Goal: Task Accomplishment & Management: Use online tool/utility

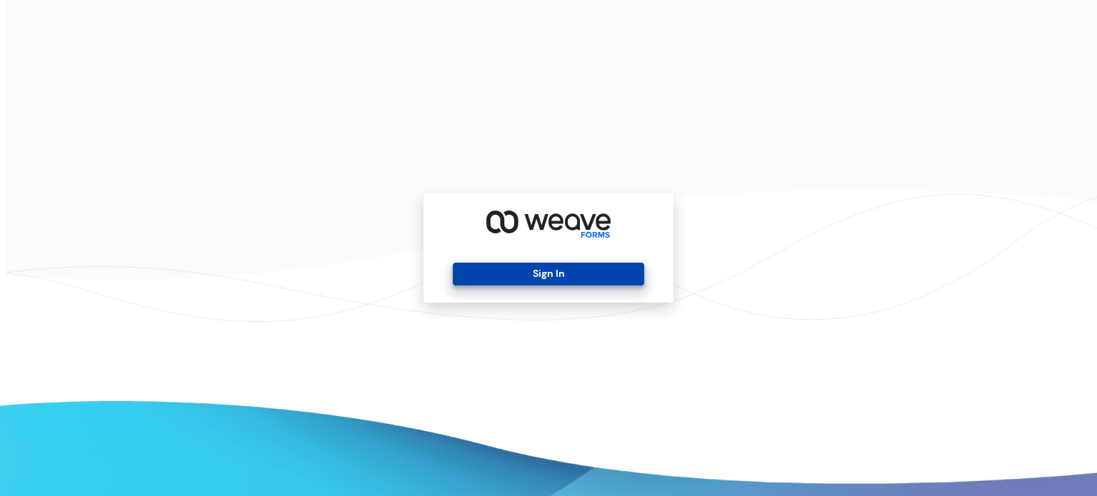
click at [563, 279] on button "Sign In" at bounding box center [548, 274] width 191 height 23
click at [514, 281] on button "Sign In" at bounding box center [548, 274] width 191 height 23
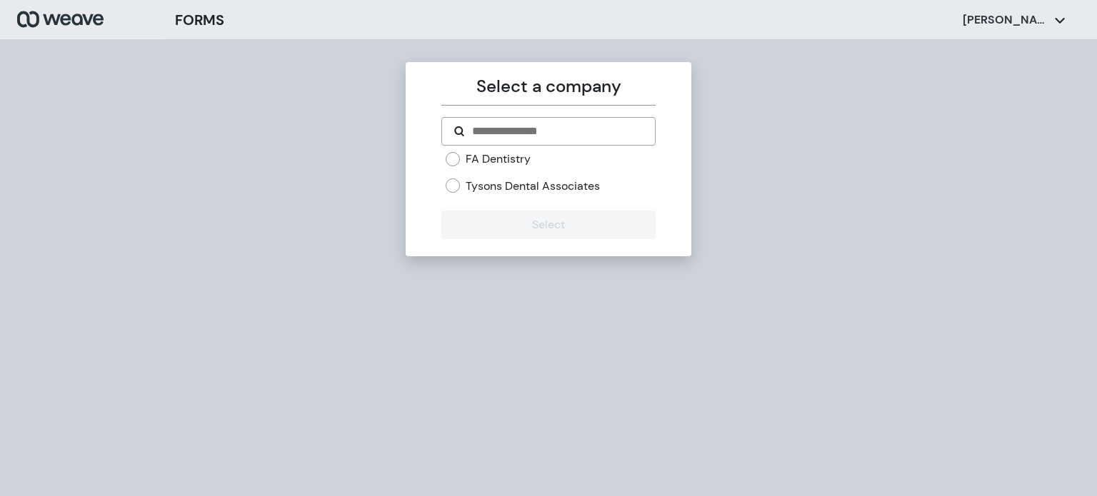
click at [469, 185] on label "Tysons Dental Associates" at bounding box center [533, 187] width 134 height 16
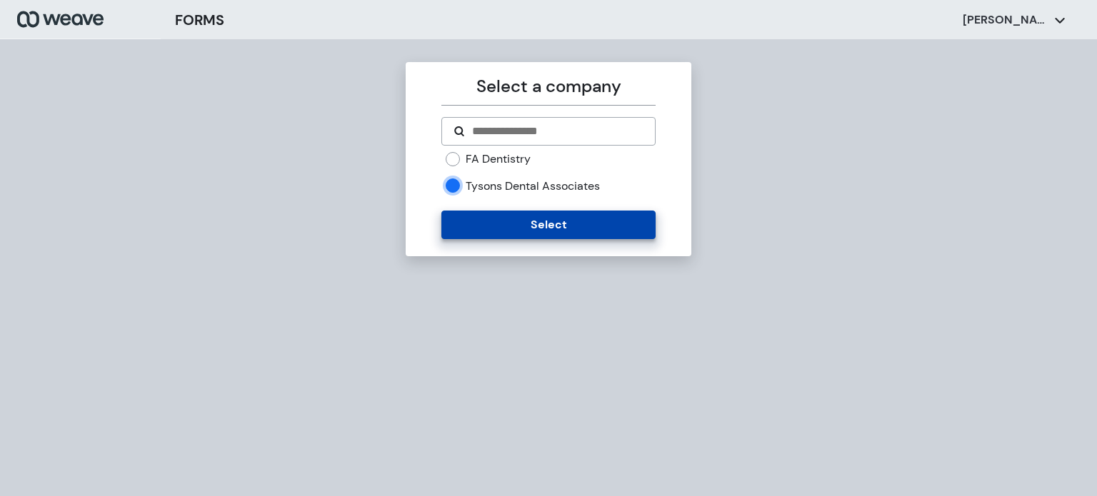
click at [474, 226] on button "Select" at bounding box center [548, 225] width 214 height 29
